Goal: Transaction & Acquisition: Purchase product/service

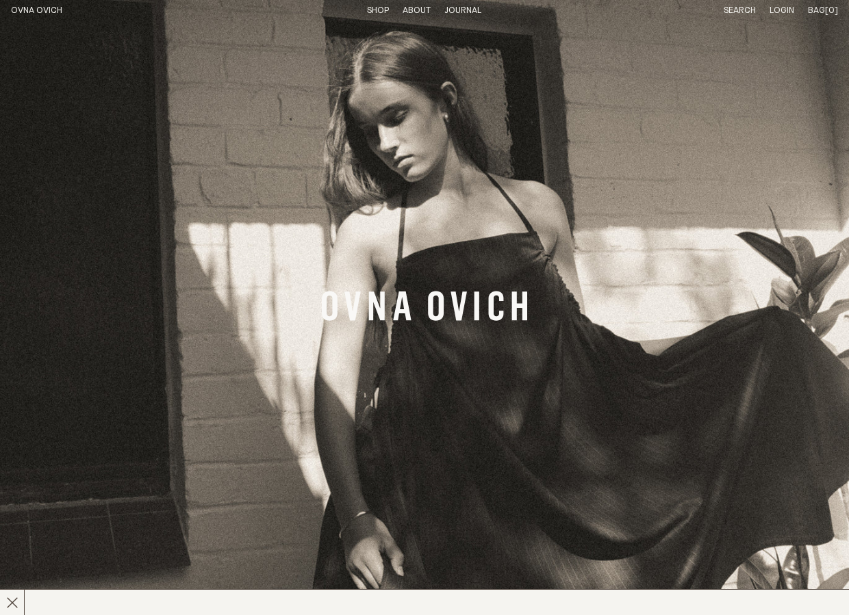
click at [377, 12] on link "Shop" at bounding box center [378, 10] width 22 height 9
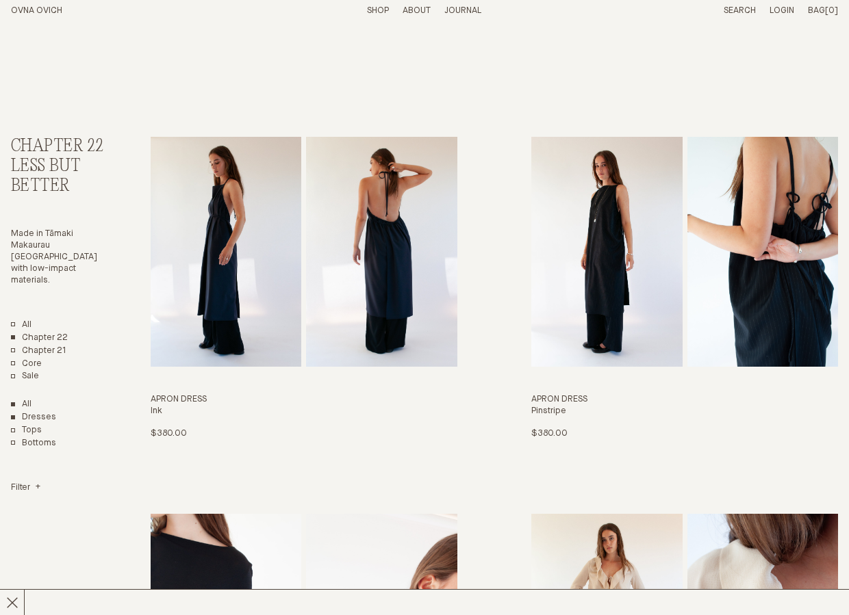
click at [31, 412] on link "Dresses" at bounding box center [33, 418] width 45 height 12
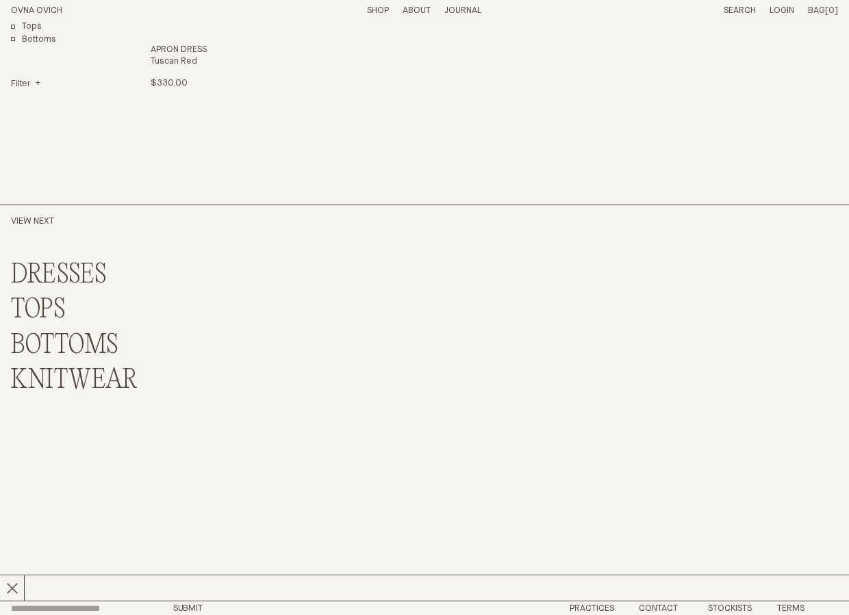
scroll to position [733, 0]
